Goal: Task Accomplishment & Management: Manage account settings

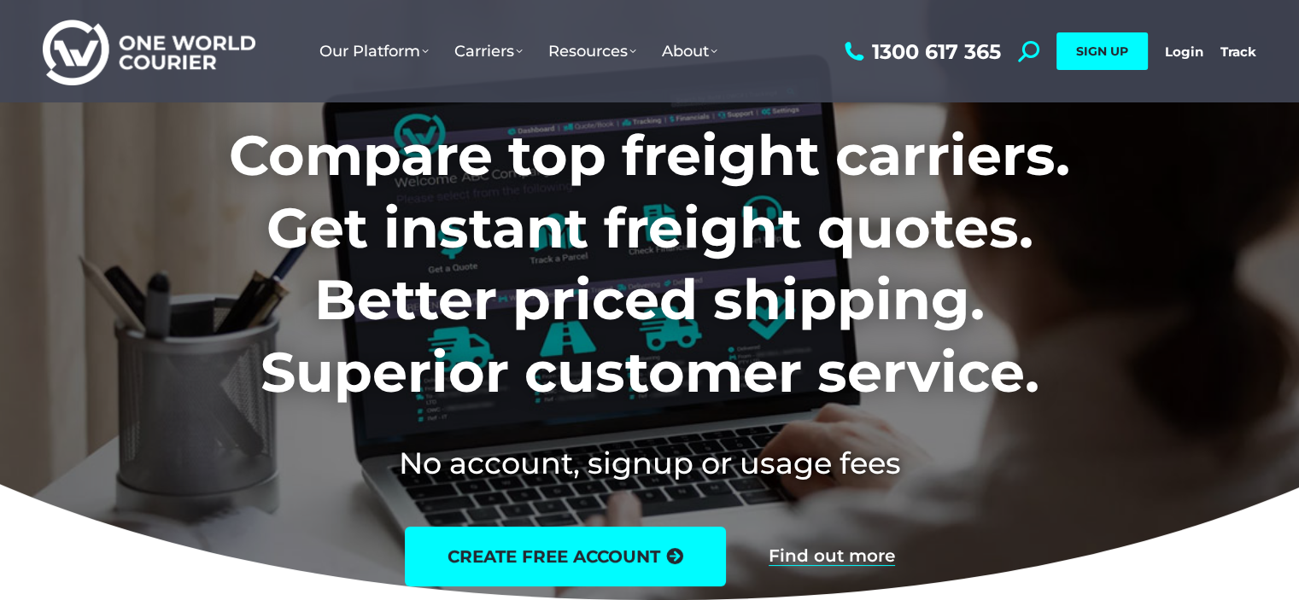
click at [1168, 55] on link "Login" at bounding box center [1184, 52] width 38 height 16
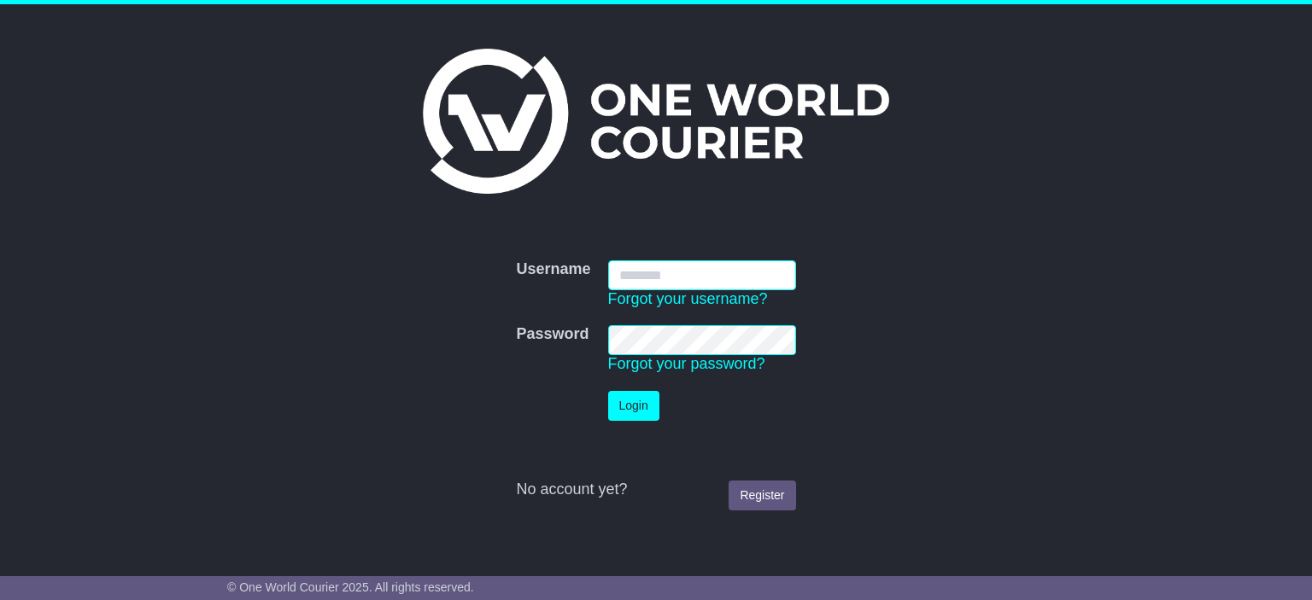
type input "**********"
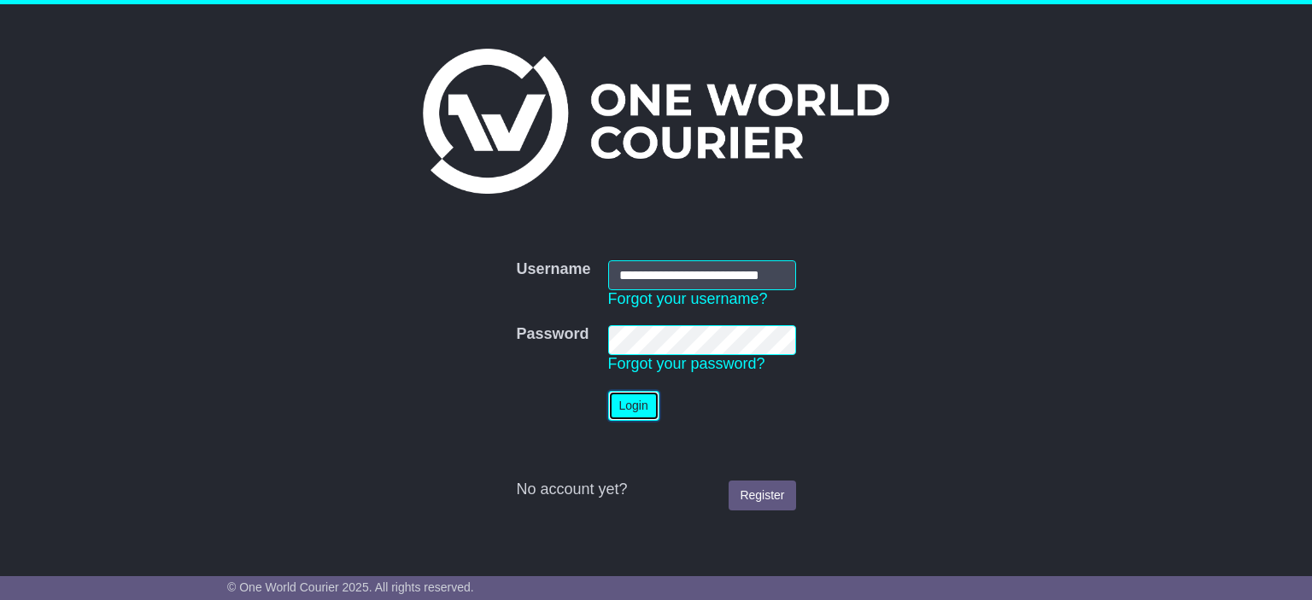
click at [644, 399] on button "Login" at bounding box center [633, 406] width 51 height 30
